Goal: Use online tool/utility: Utilize a website feature to perform a specific function

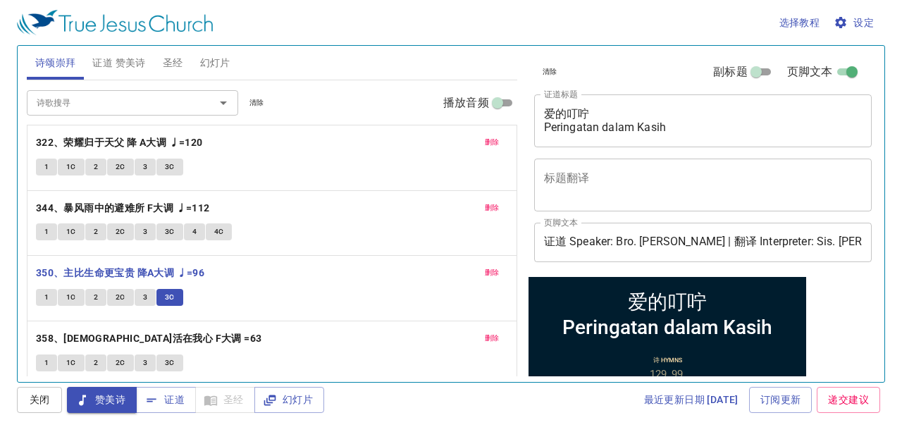
scroll to position [8, 0]
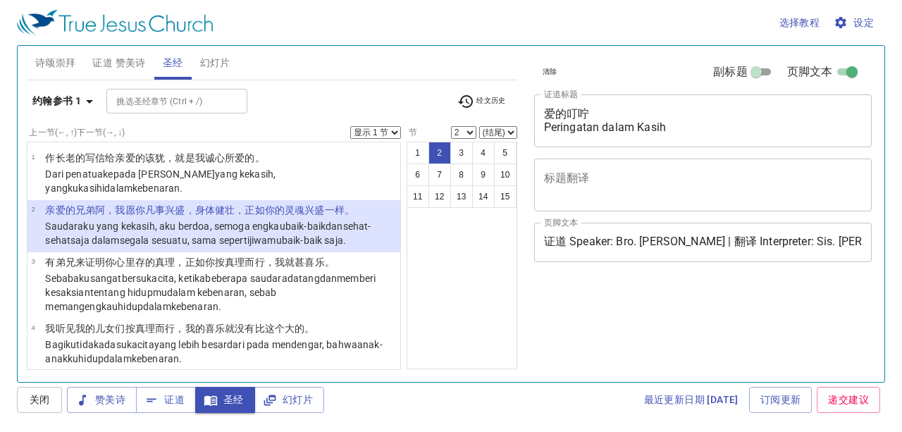
select select "2"
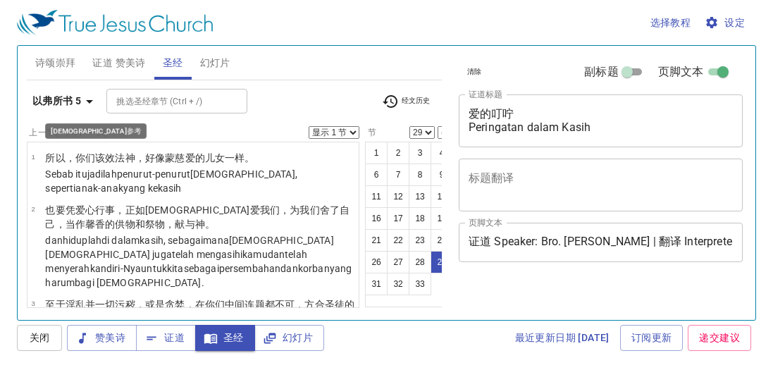
select select "29"
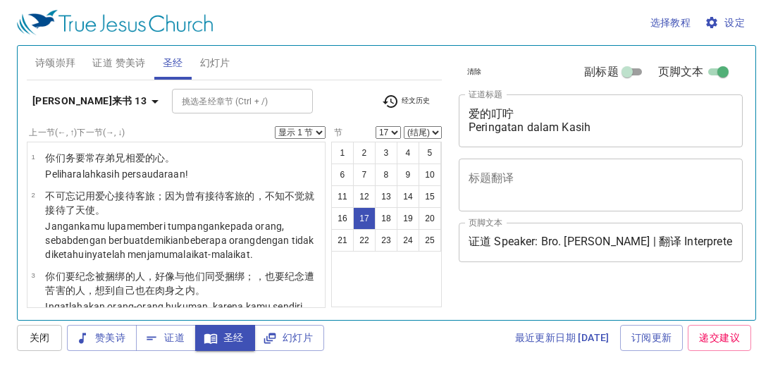
select select "17"
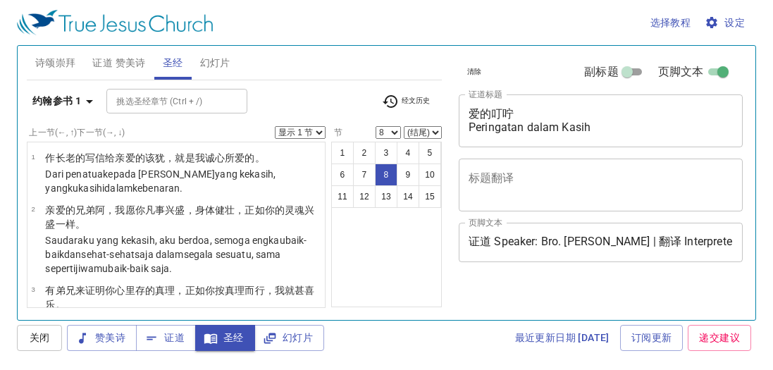
select select "8"
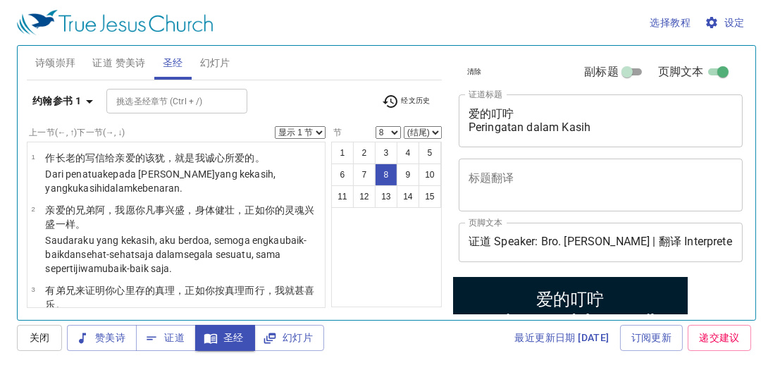
click at [91, 100] on icon "button" at bounding box center [89, 102] width 7 height 4
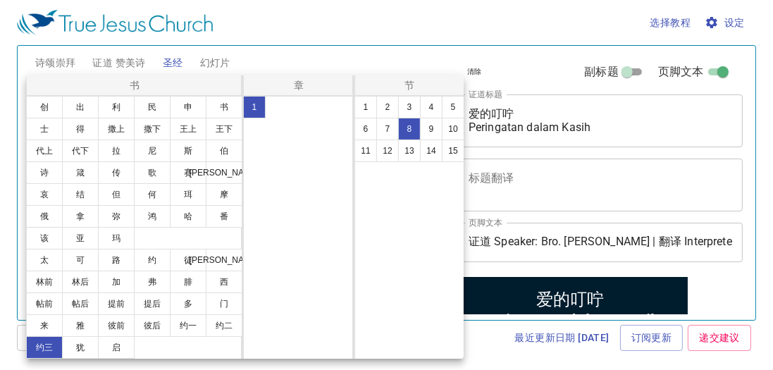
scroll to position [476, 0]
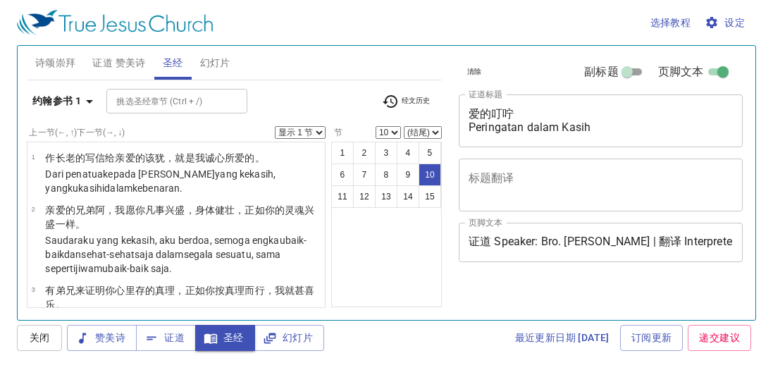
select select "10"
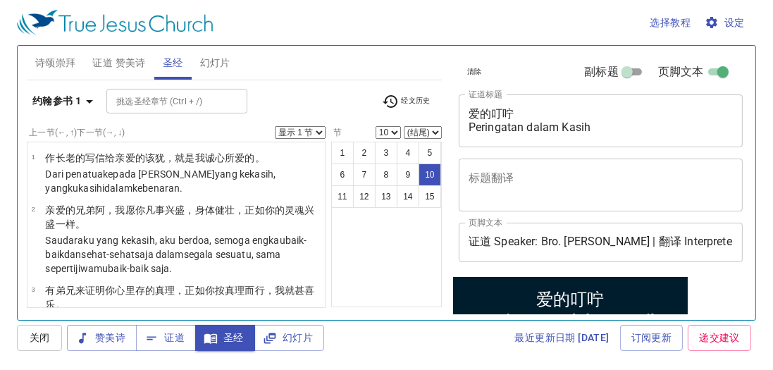
scroll to position [665, 0]
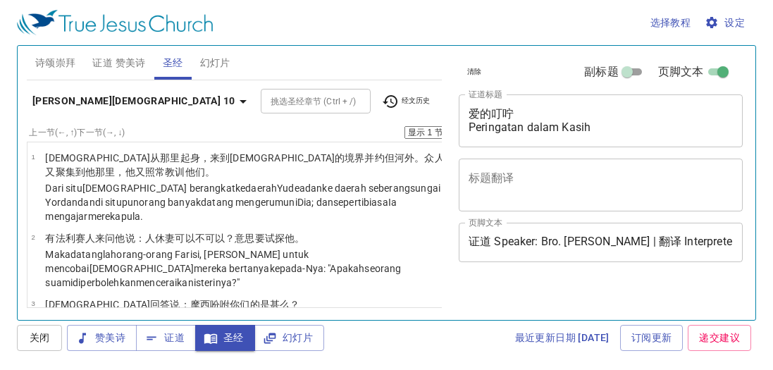
select select "39"
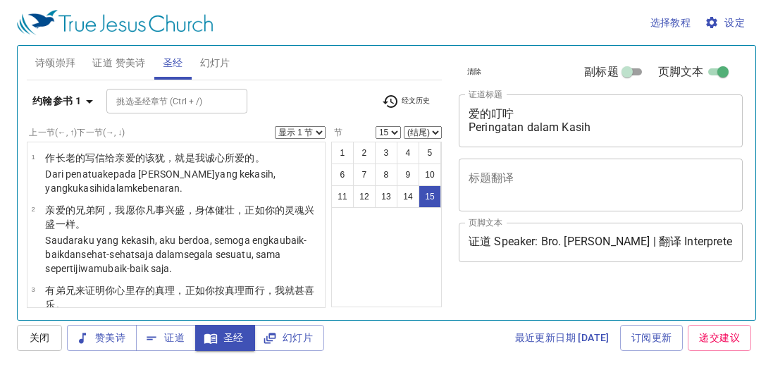
select select "15"
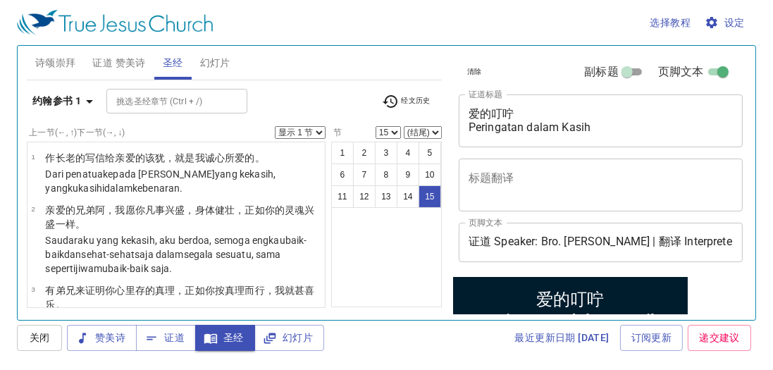
scroll to position [1034, 0]
